Goal: Complete application form

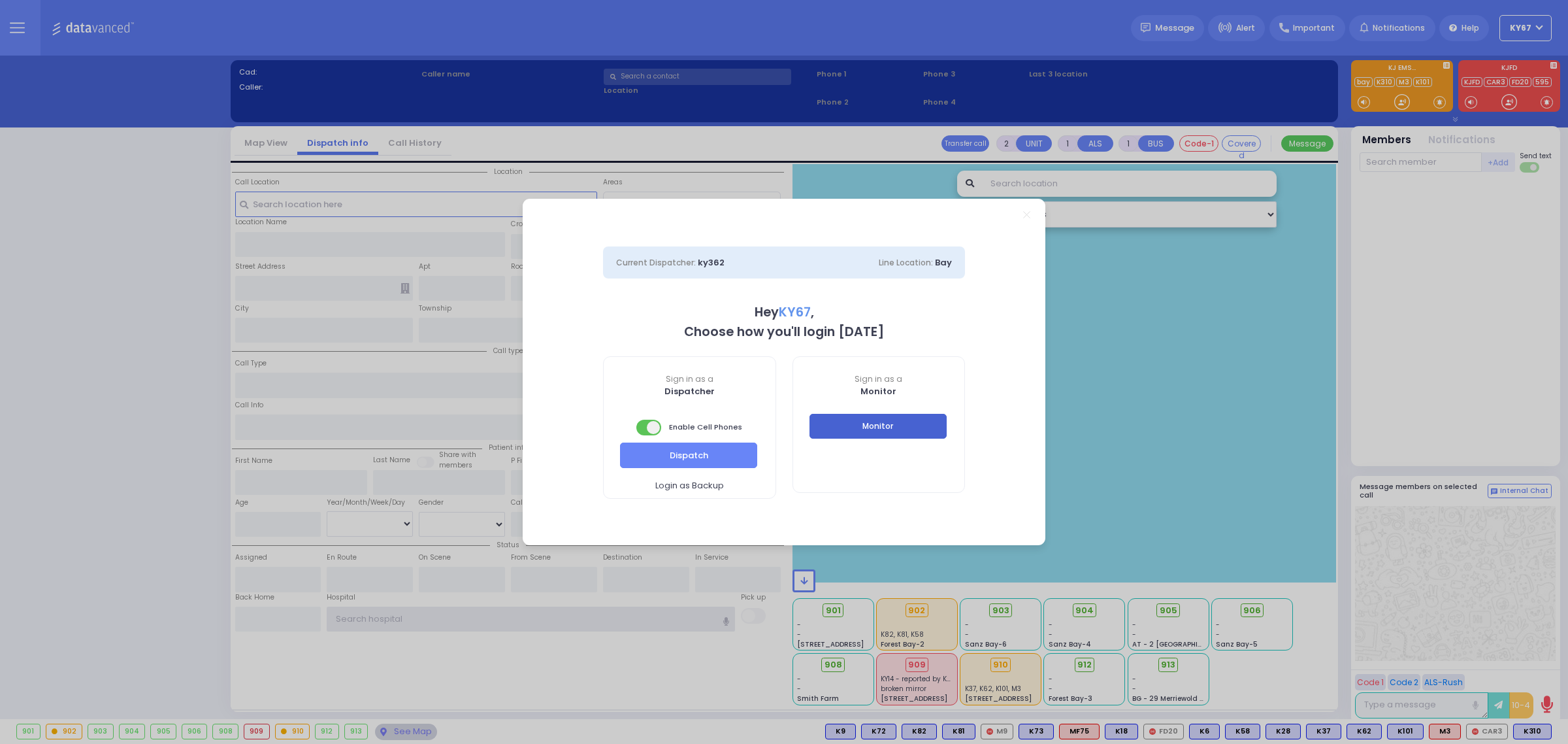
type input "Ky67"
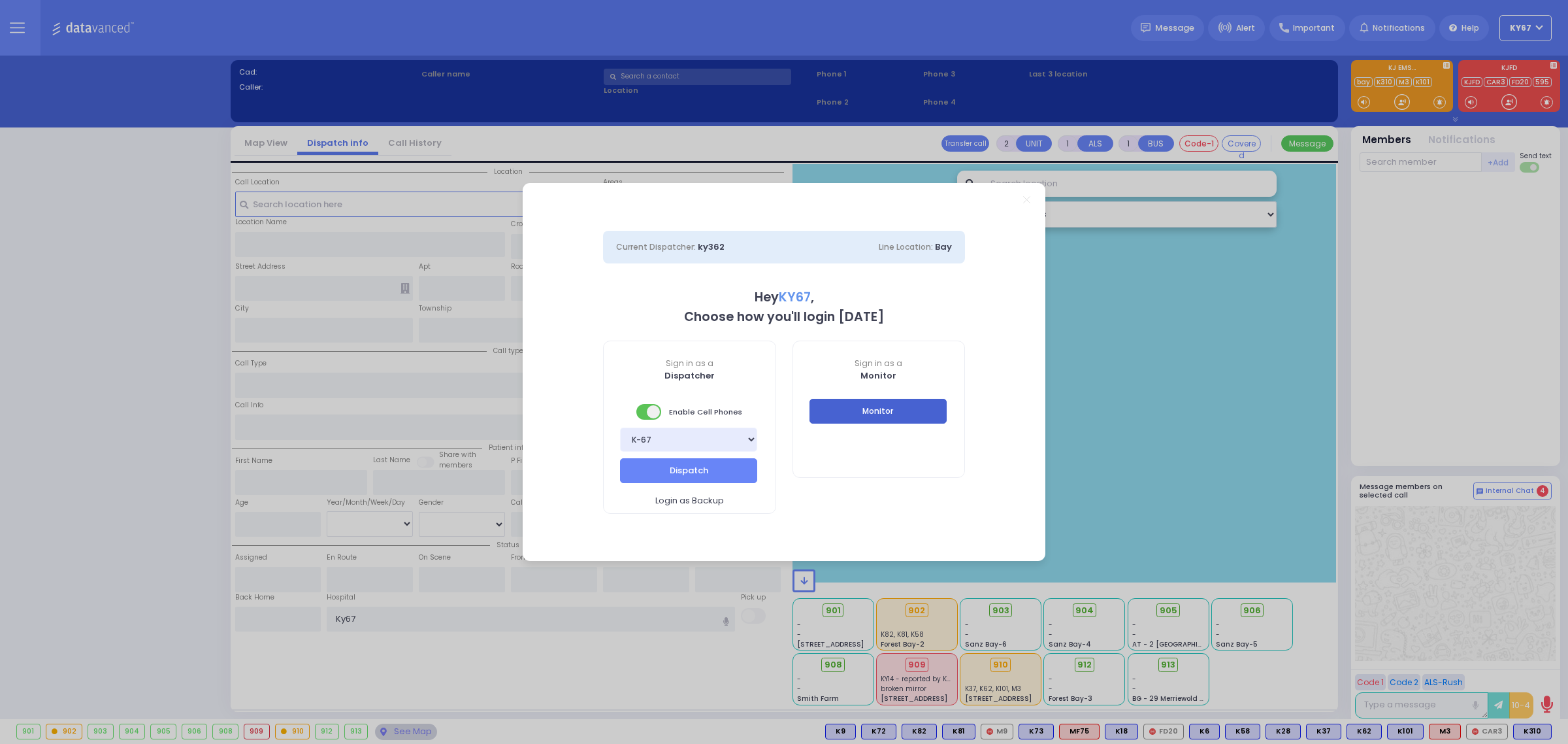
click at [891, 417] on button "Monitor" at bounding box center [878, 411] width 137 height 25
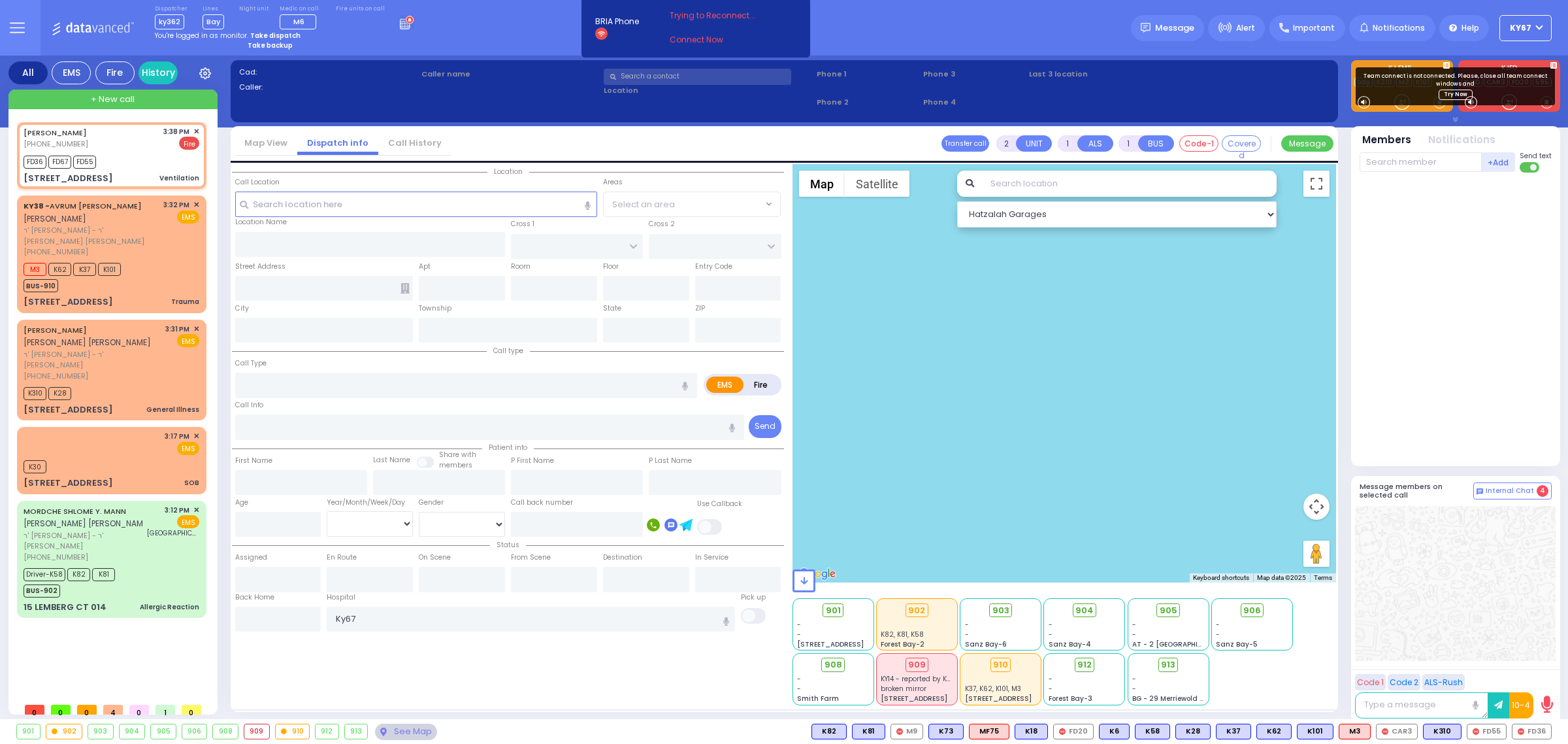
select select
type input "Ventilation"
radio input "false"
radio input "true"
type input "[PERSON_NAME]"
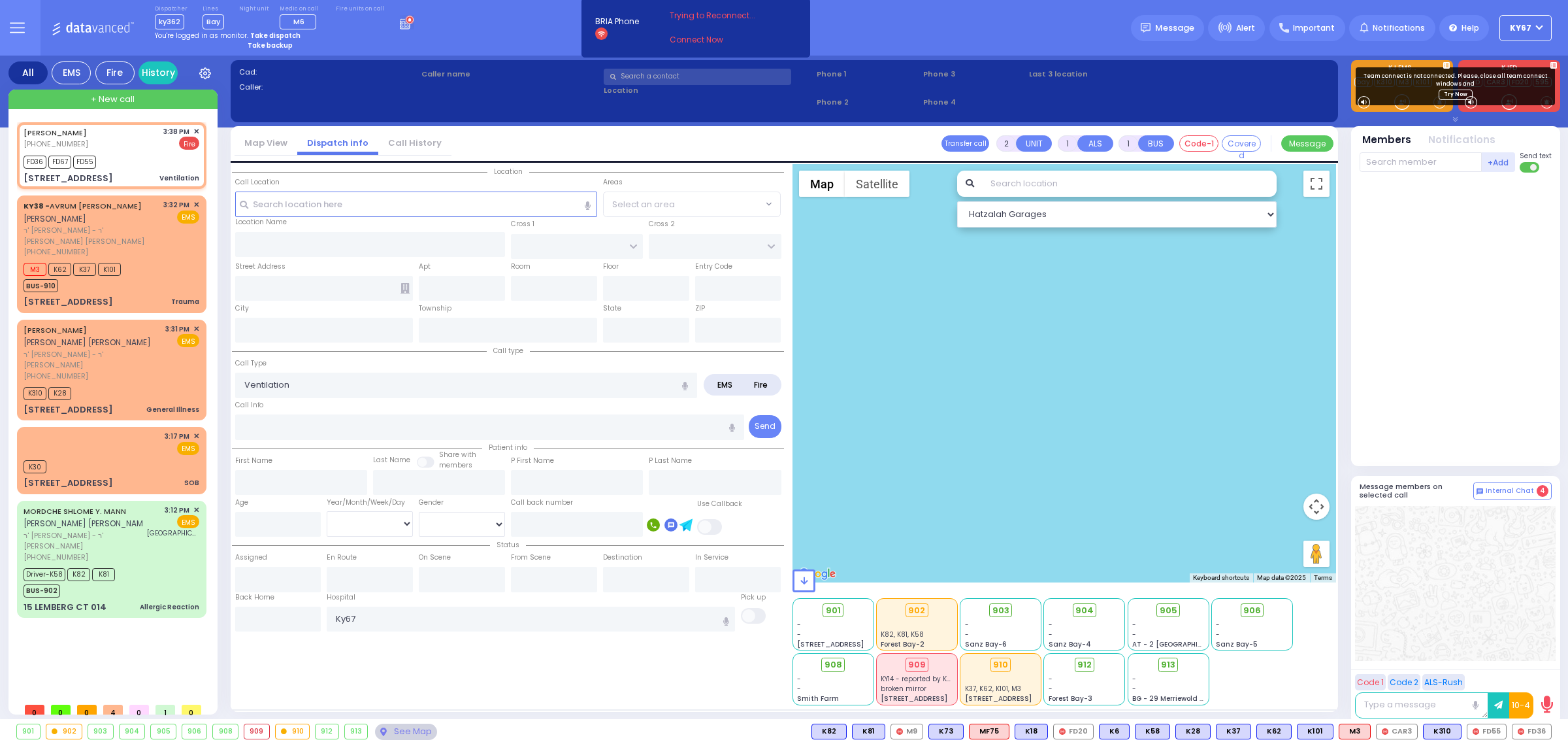
type input "[PERSON_NAME]"
select select
type input "15:38"
type input "15:40"
select select "Hatzalah Garages"
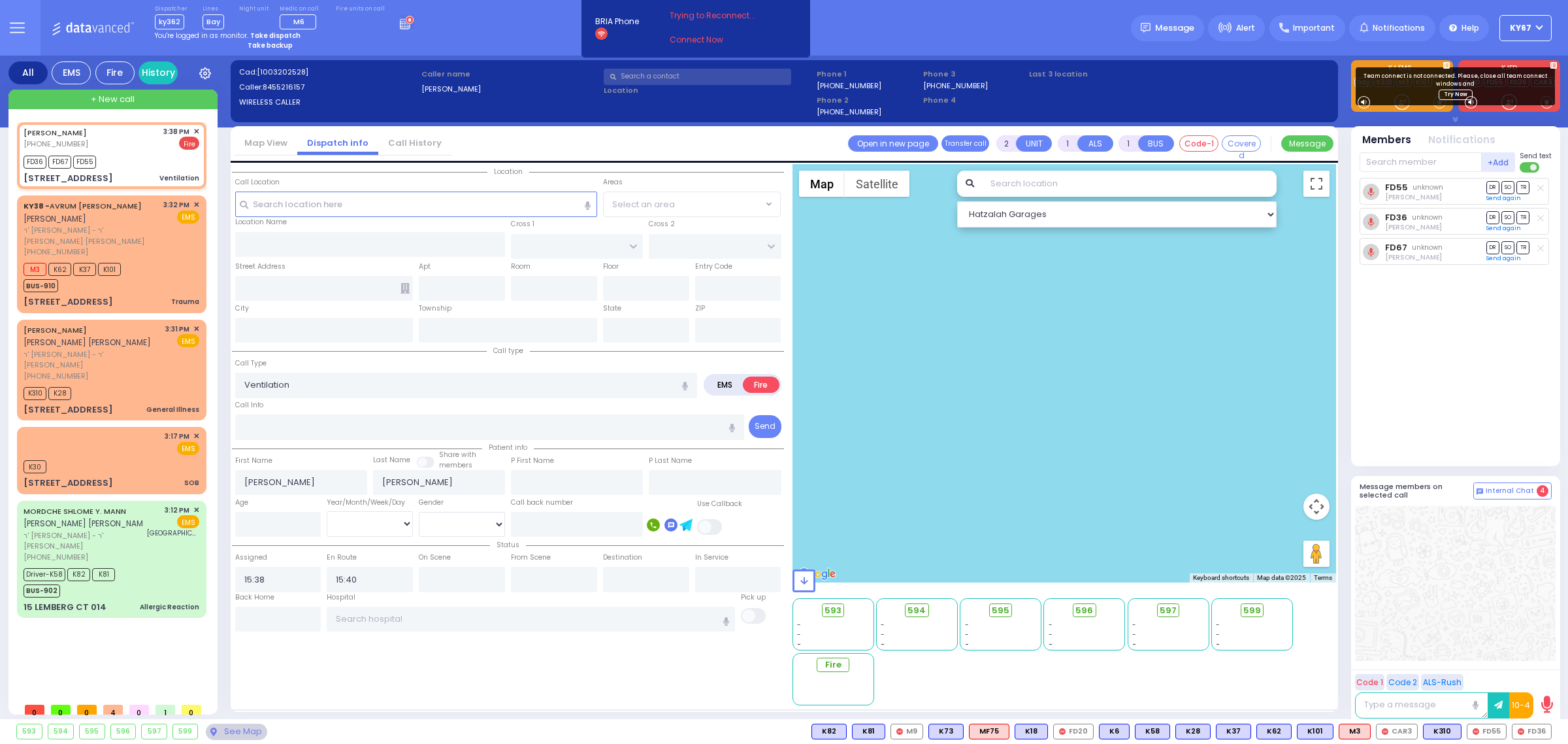
type input "S.M. [GEOGRAPHIC_DATA]"
type input "BEER SHAVA ST"
type input "[STREET_ADDRESS]"
type input "001"
type input "Monroe"
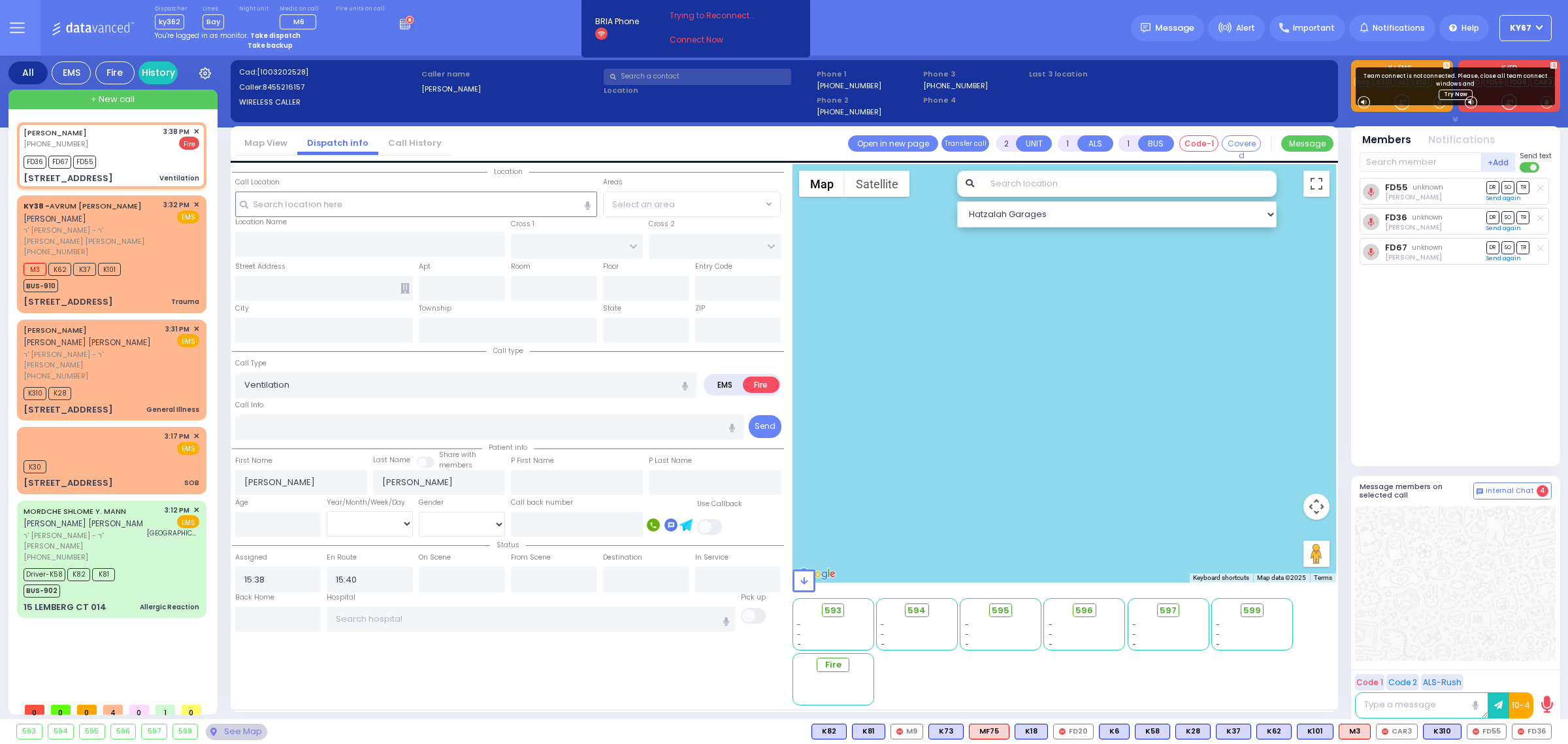
type input "[US_STATE]"
type input "10950"
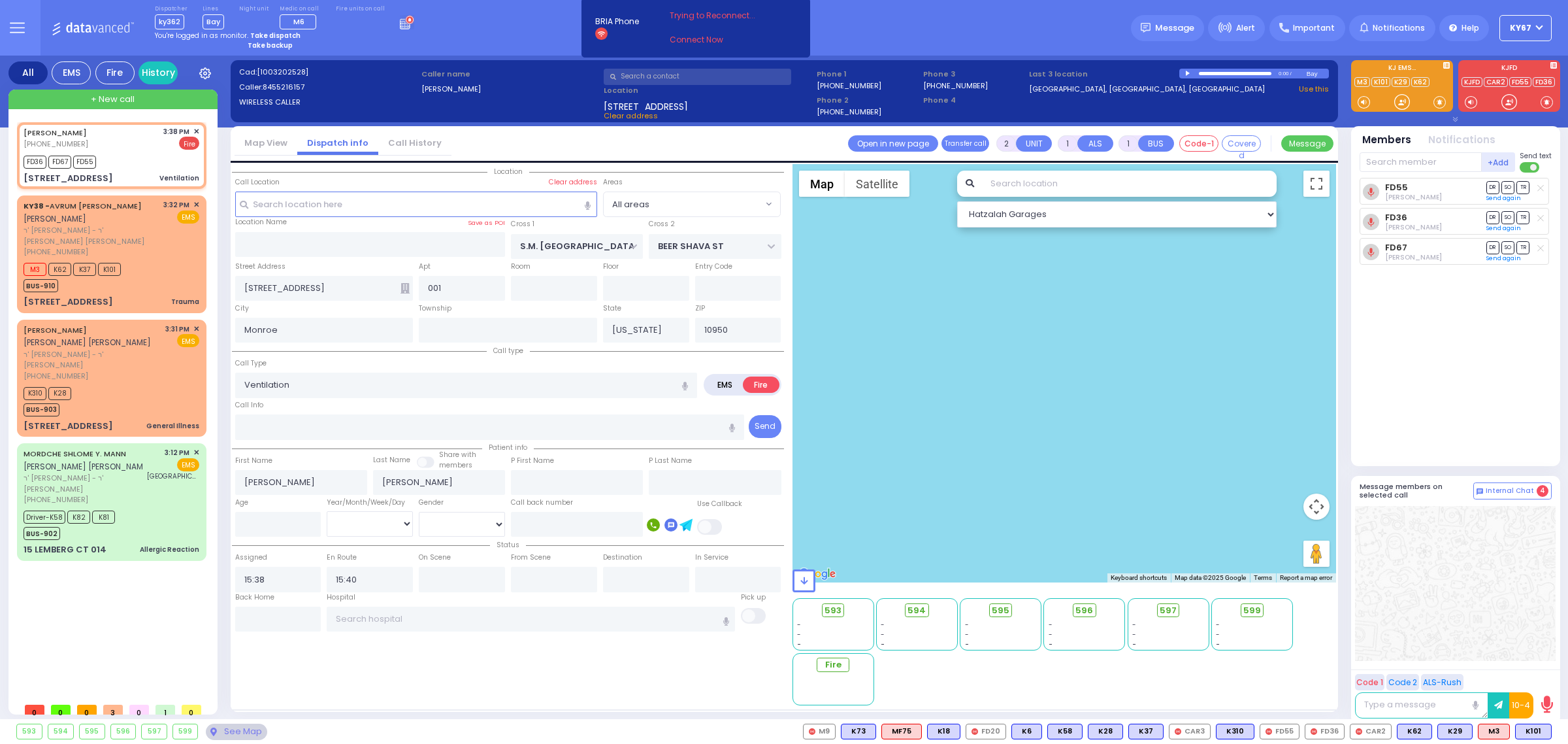
select select
radio input "true"
select select
radio input "true"
select select
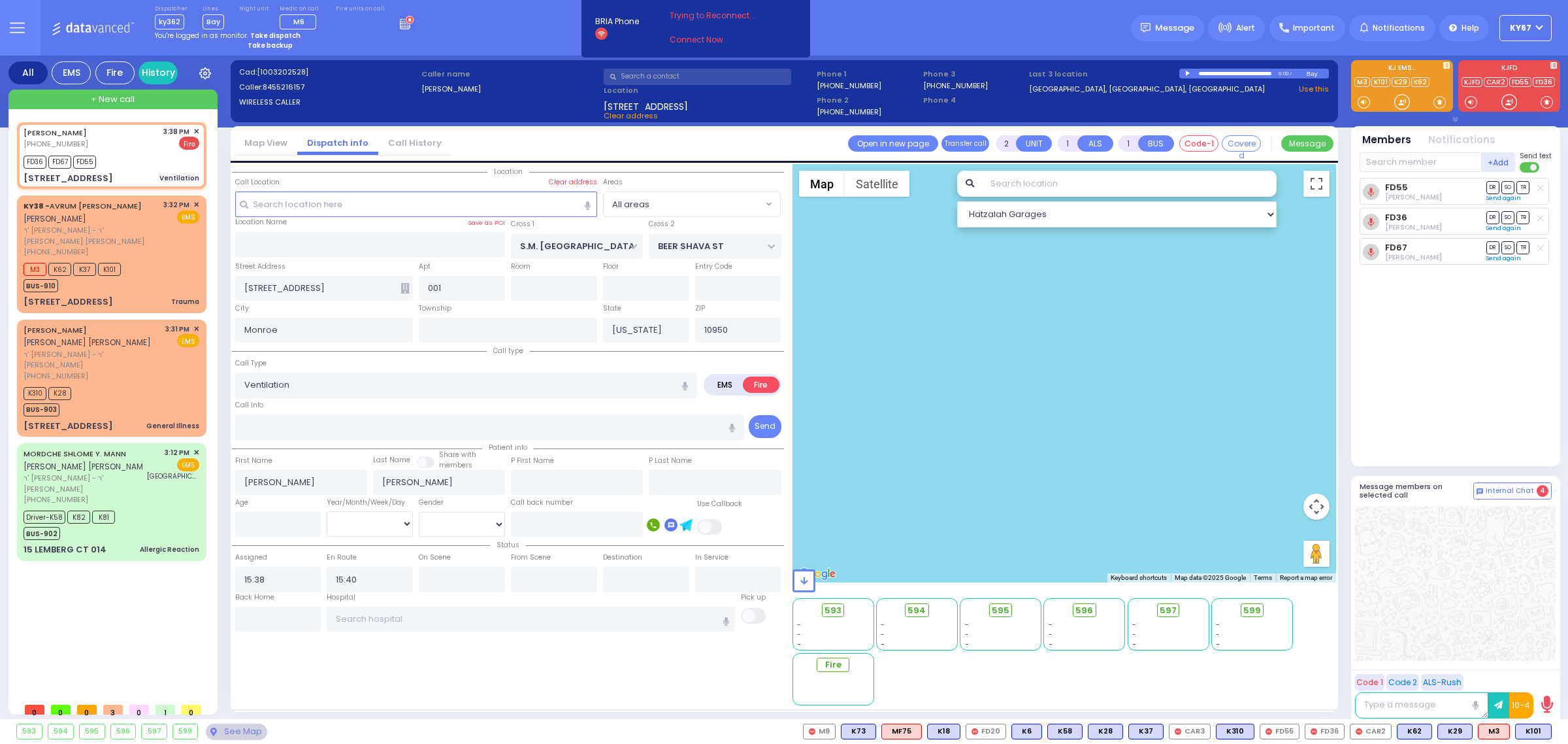
radio input "true"
select select
select select "All areas"
select select "Hatzalah Garages"
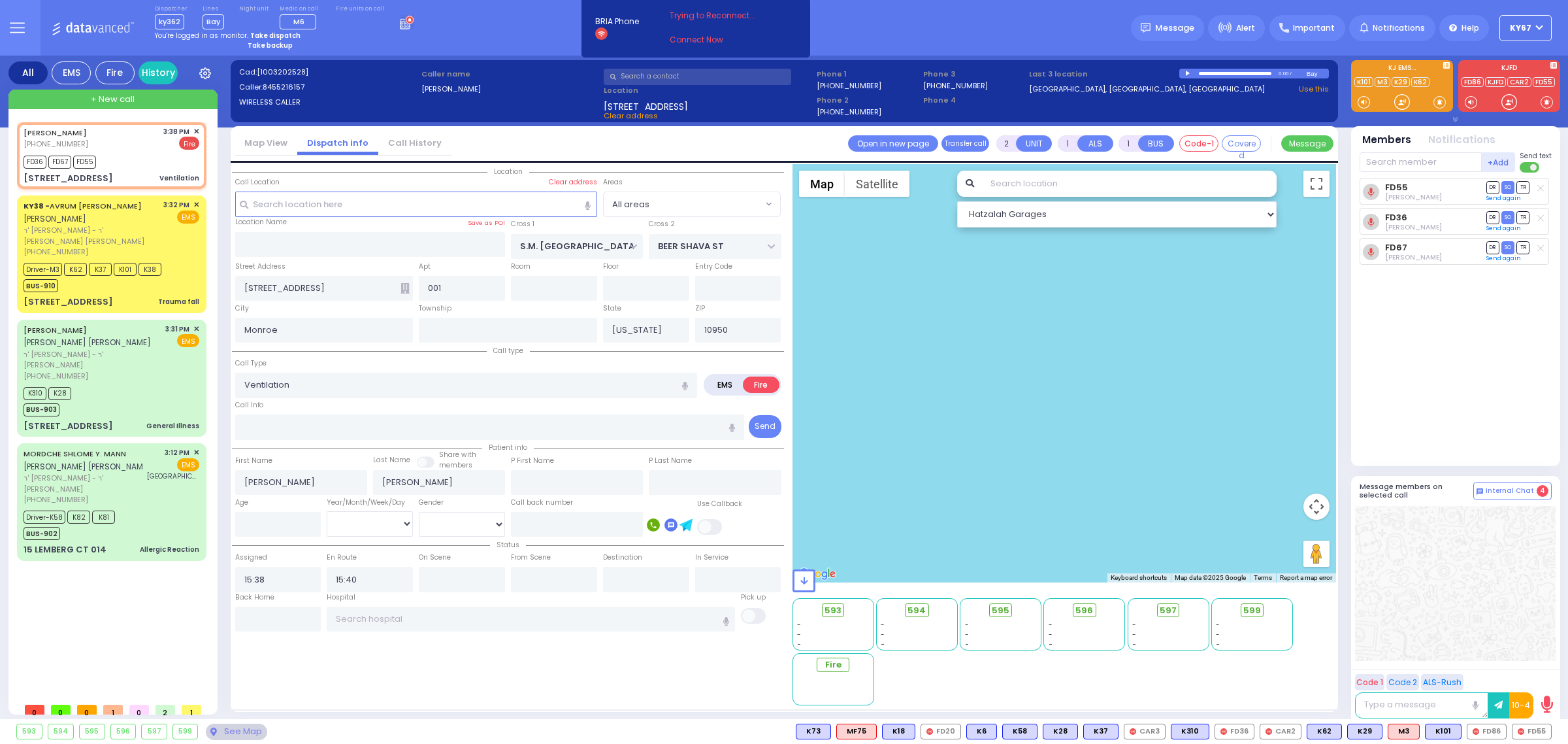
select select
radio input "true"
select select
radio input "true"
select select
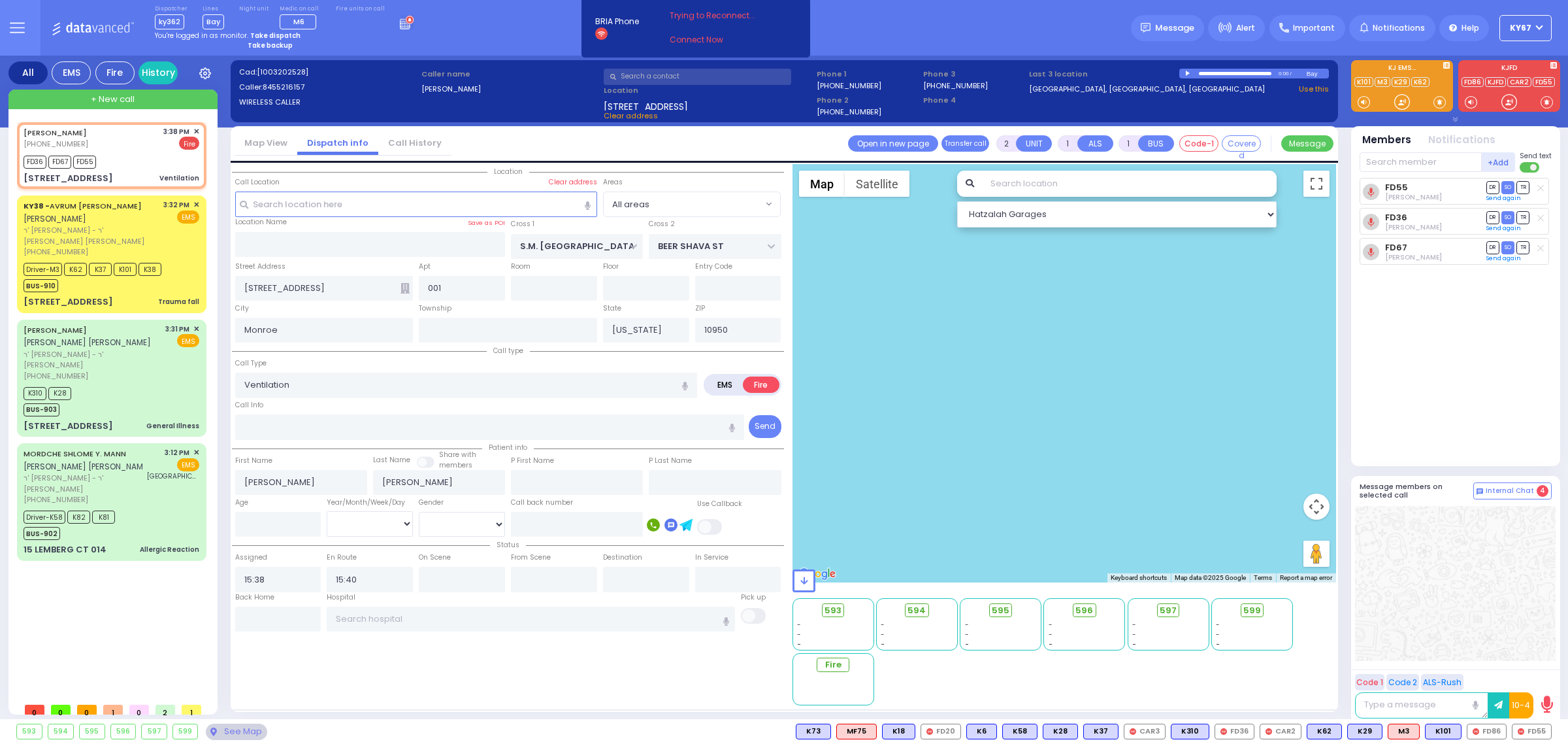
radio input "true"
select select
select select "All areas"
select select "Hatzalah Garages"
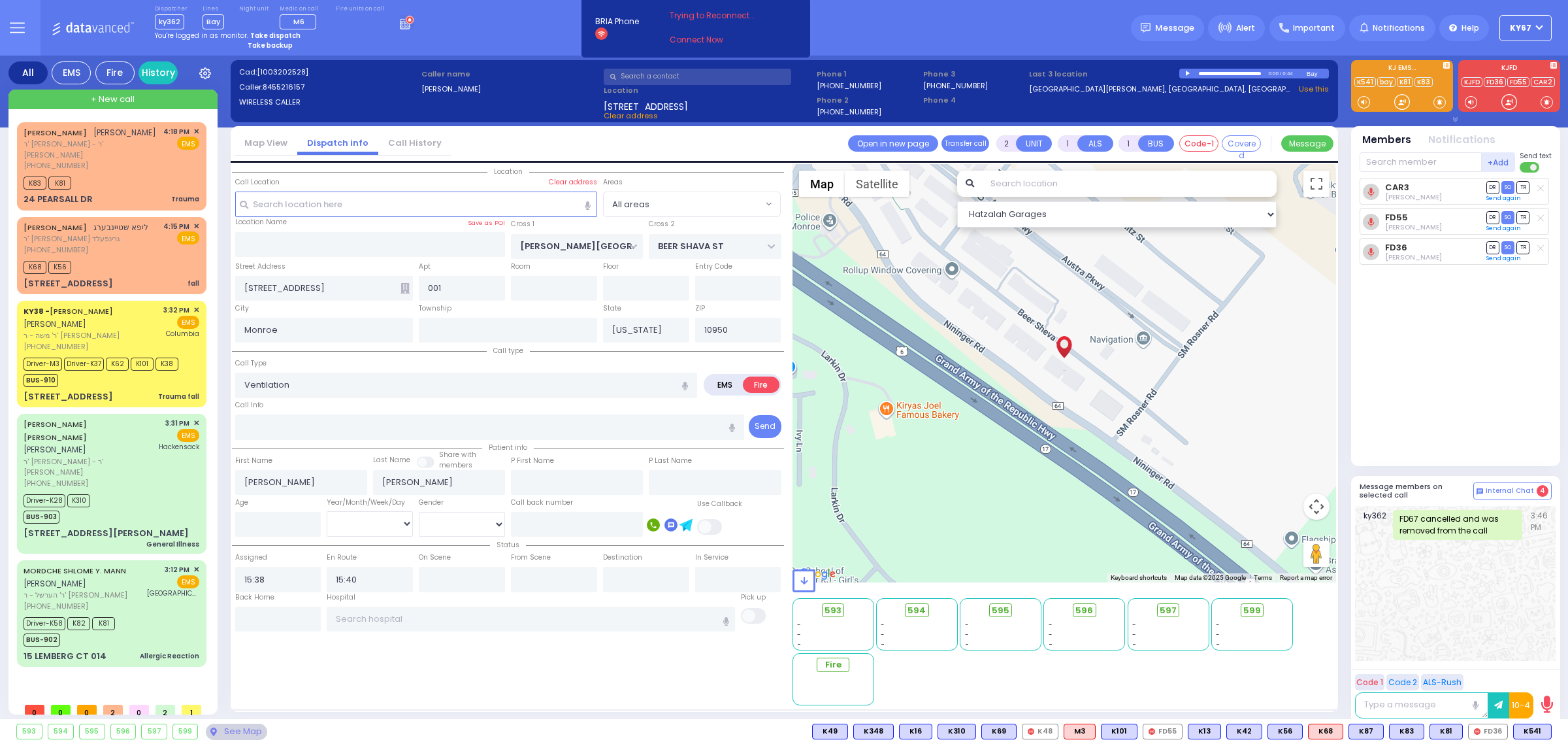
select select
